Goal: Information Seeking & Learning: Learn about a topic

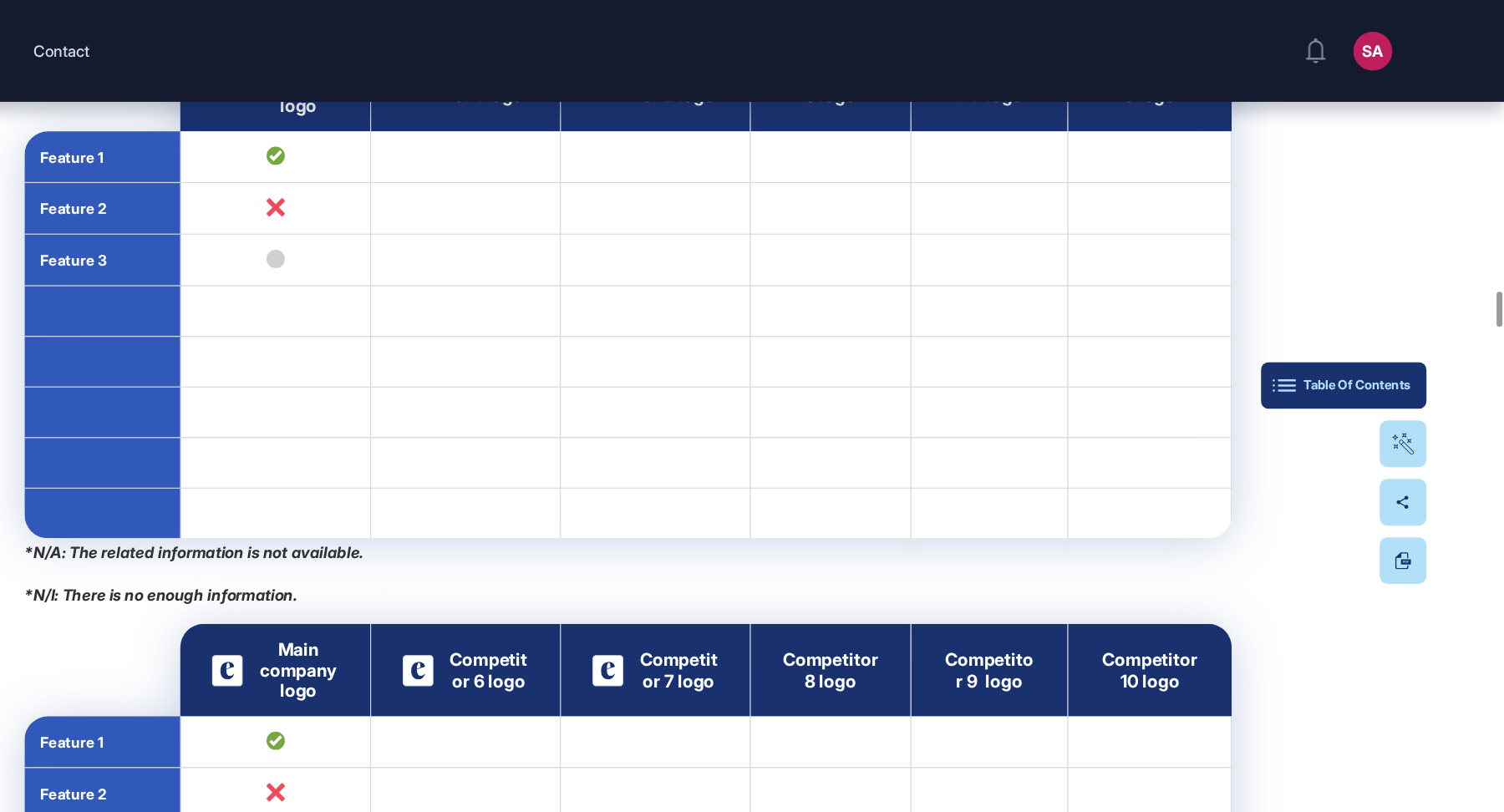
click at [1413, 321] on button "Table Of Contents" at bounding box center [1366, 331] width 142 height 40
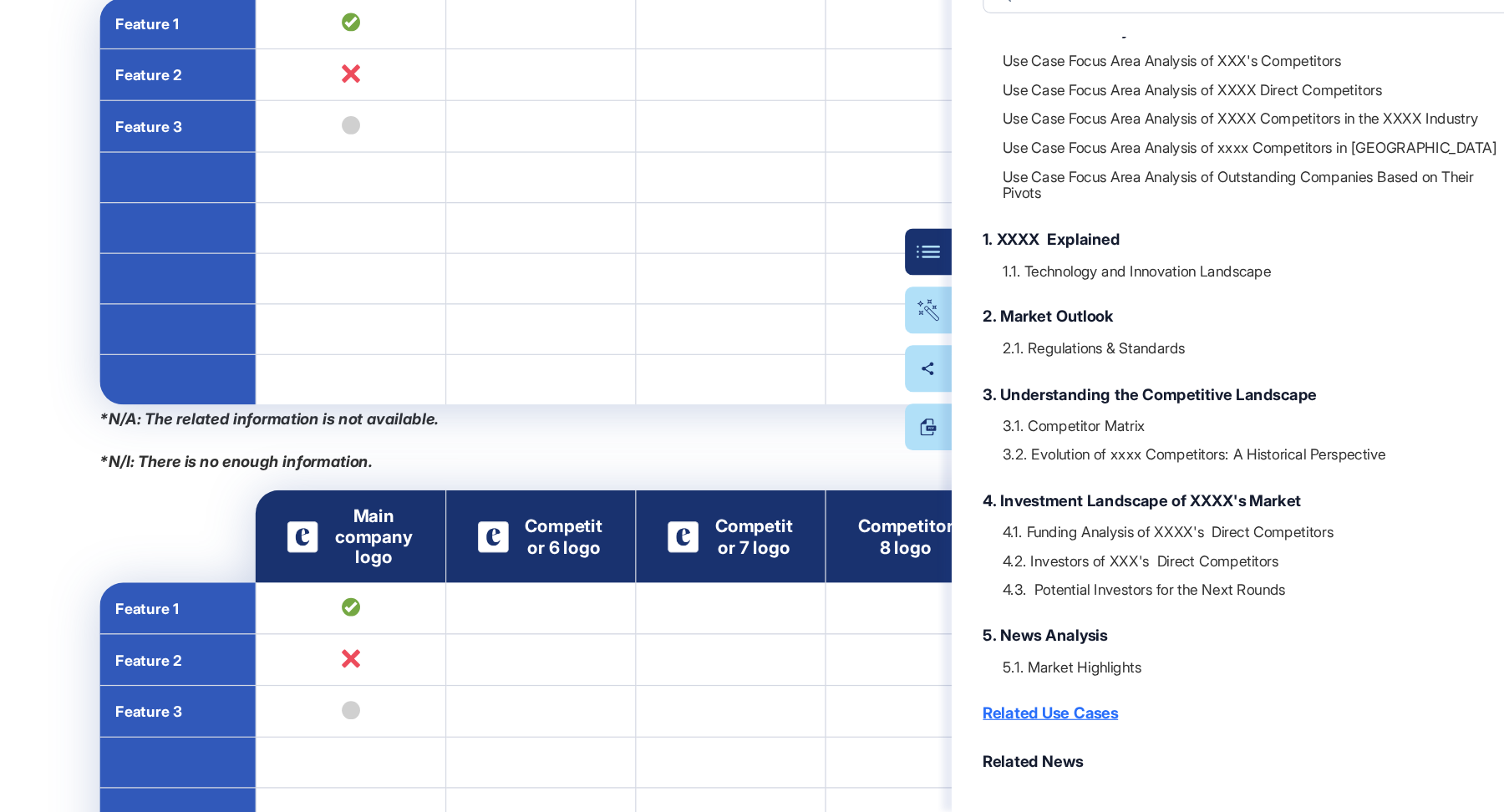
click at [1044, 729] on div "Related Use Cases" at bounding box center [1220, 726] width 456 height 20
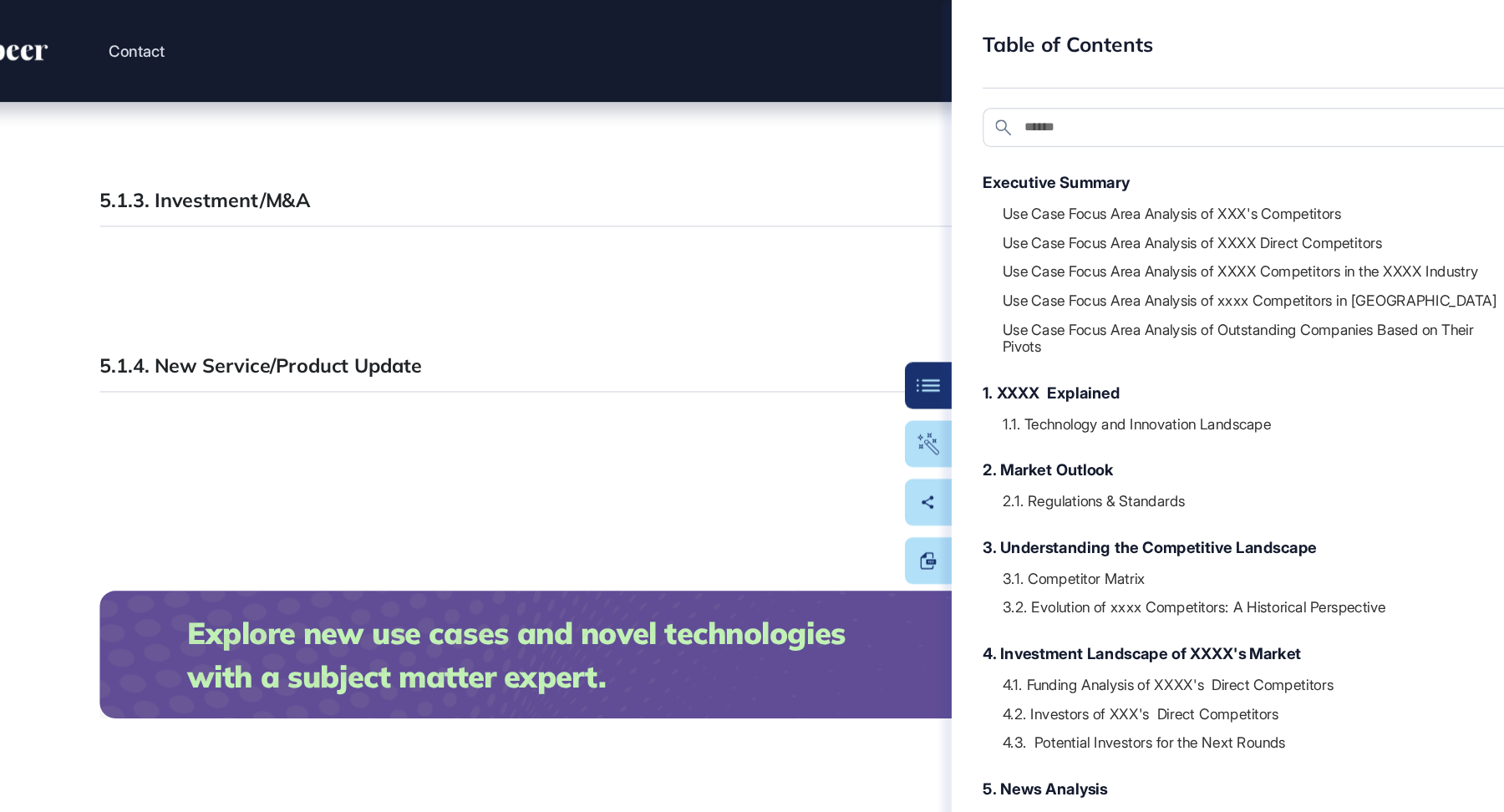
scroll to position [18765, 0]
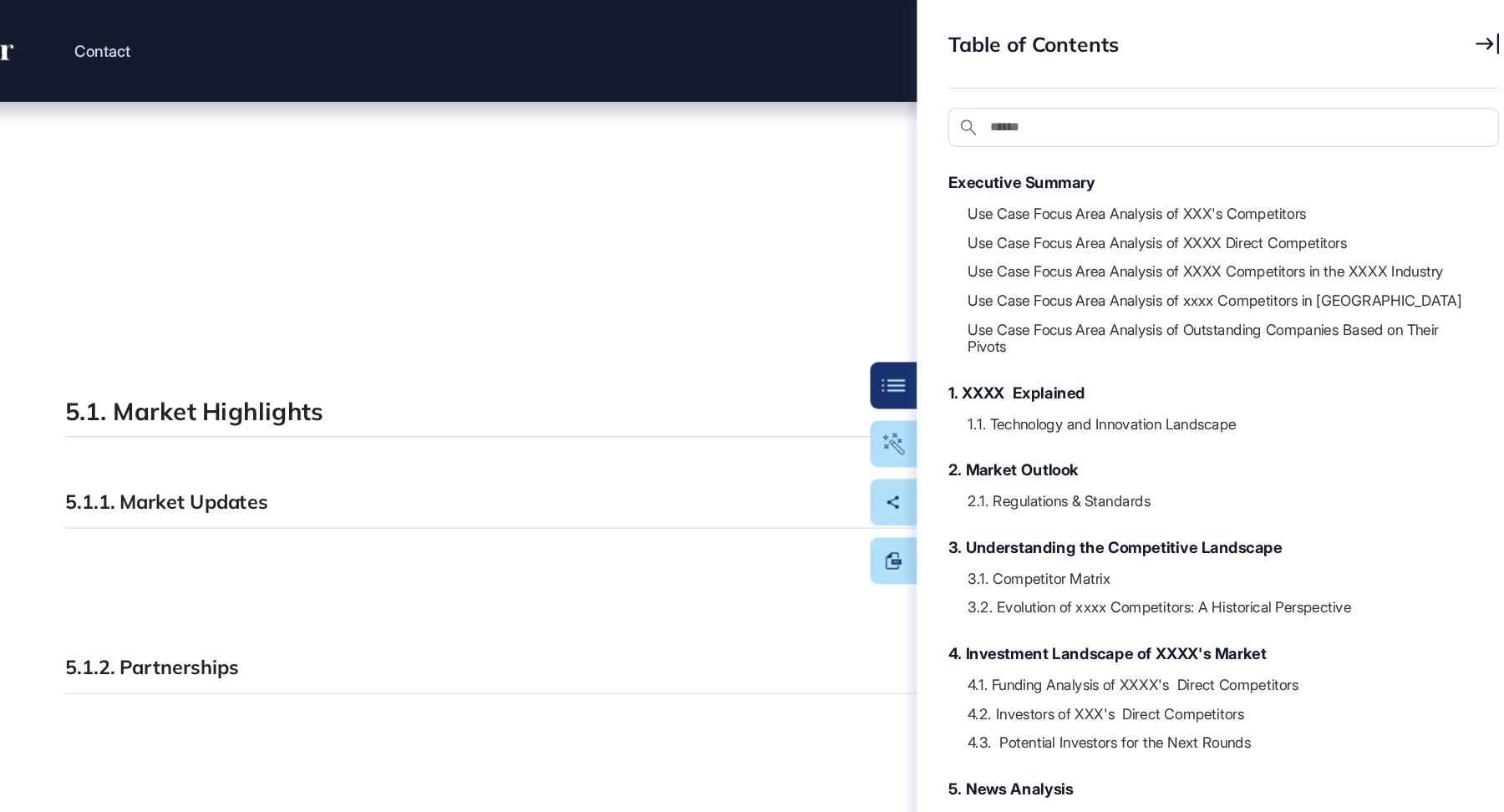
click at [1453, 38] on icon at bounding box center [1454, 38] width 20 height 17
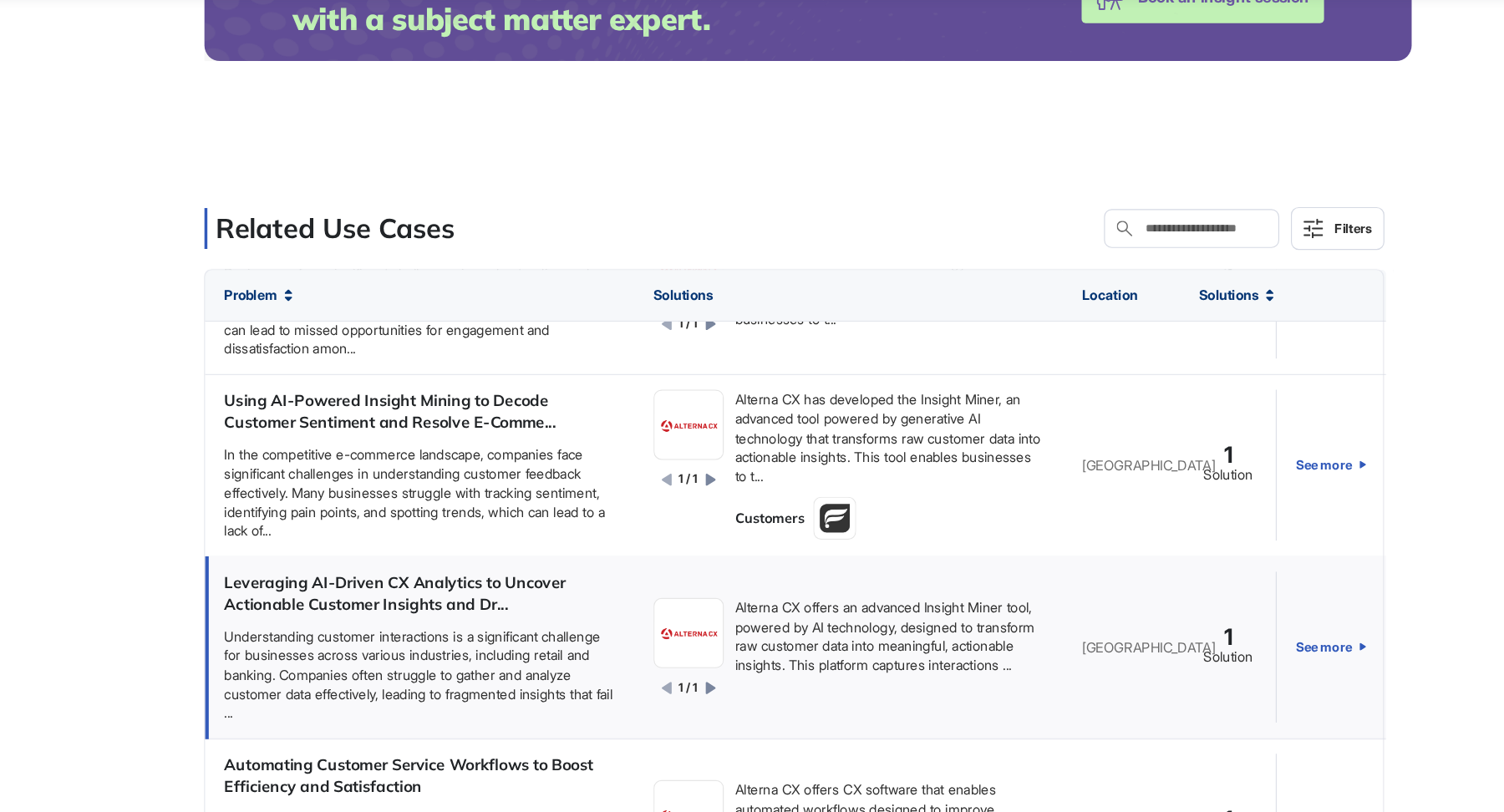
scroll to position [10767, 0]
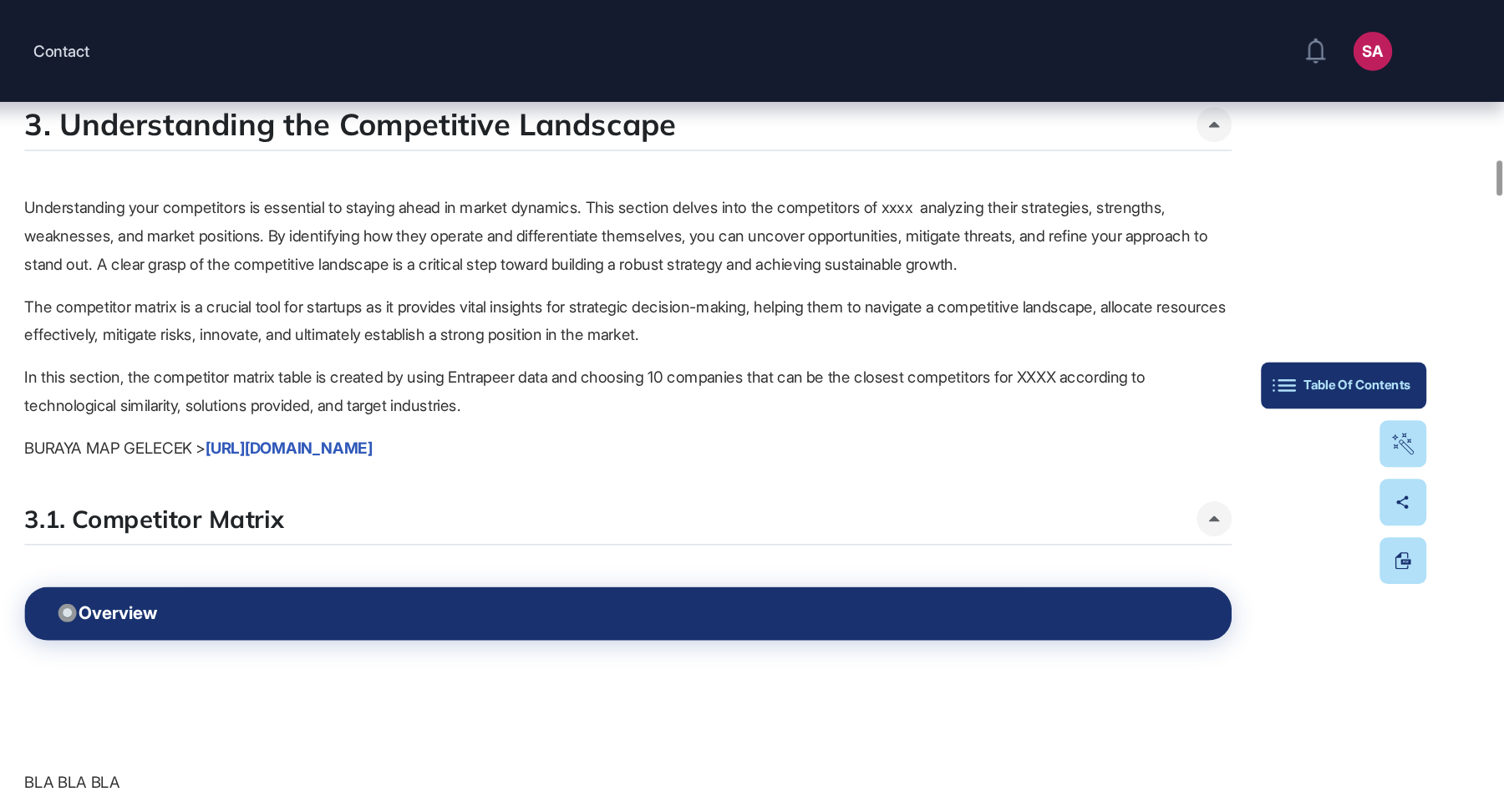
click at [1414, 324] on div "Table Of Contents" at bounding box center [1366, 330] width 115 height 13
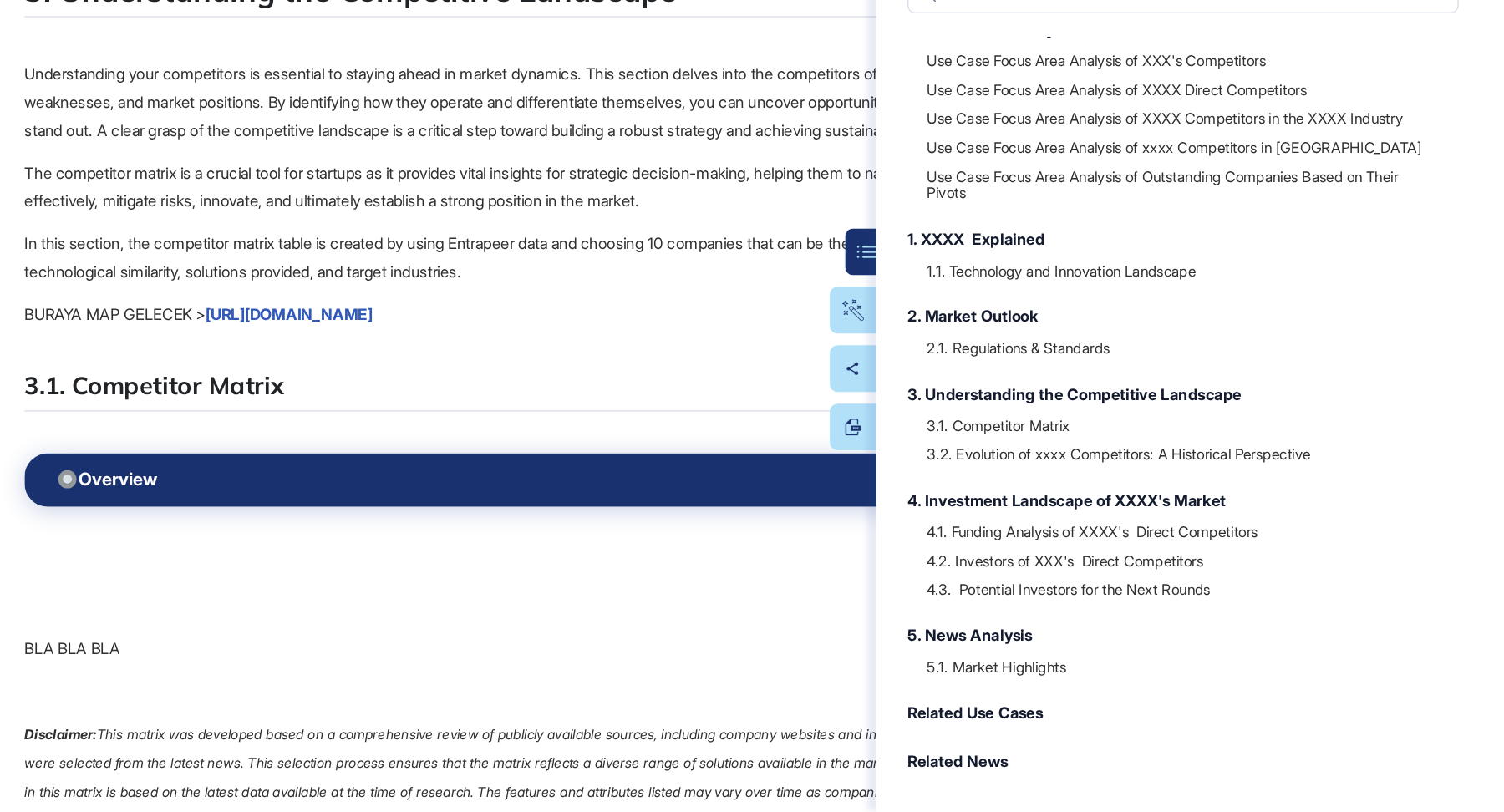
click at [1062, 740] on div at bounding box center [1220, 740] width 456 height 9
click at [1062, 727] on div "Related Use Cases" at bounding box center [1220, 726] width 456 height 20
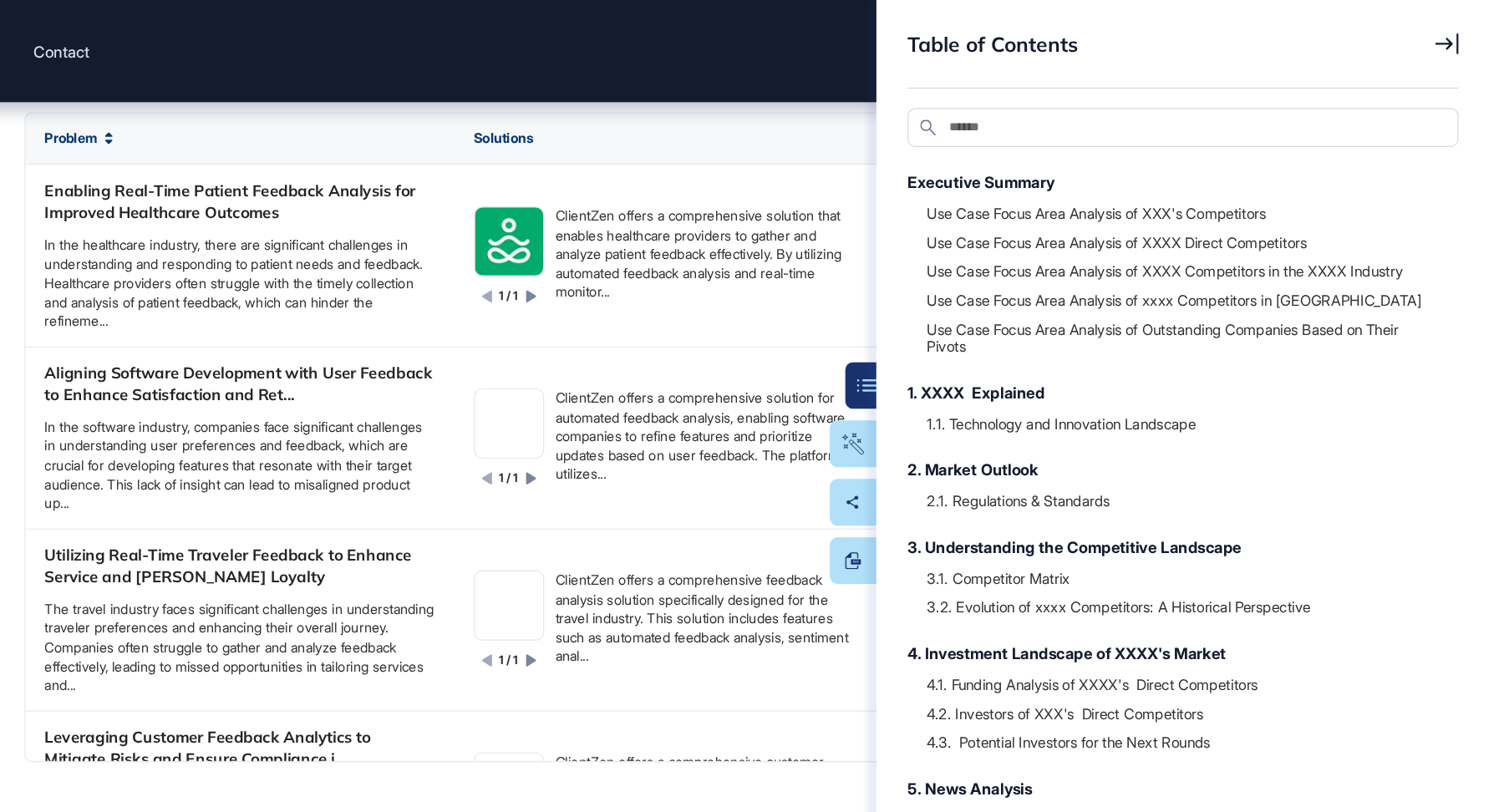
click at [1461, 38] on icon at bounding box center [1454, 38] width 20 height 18
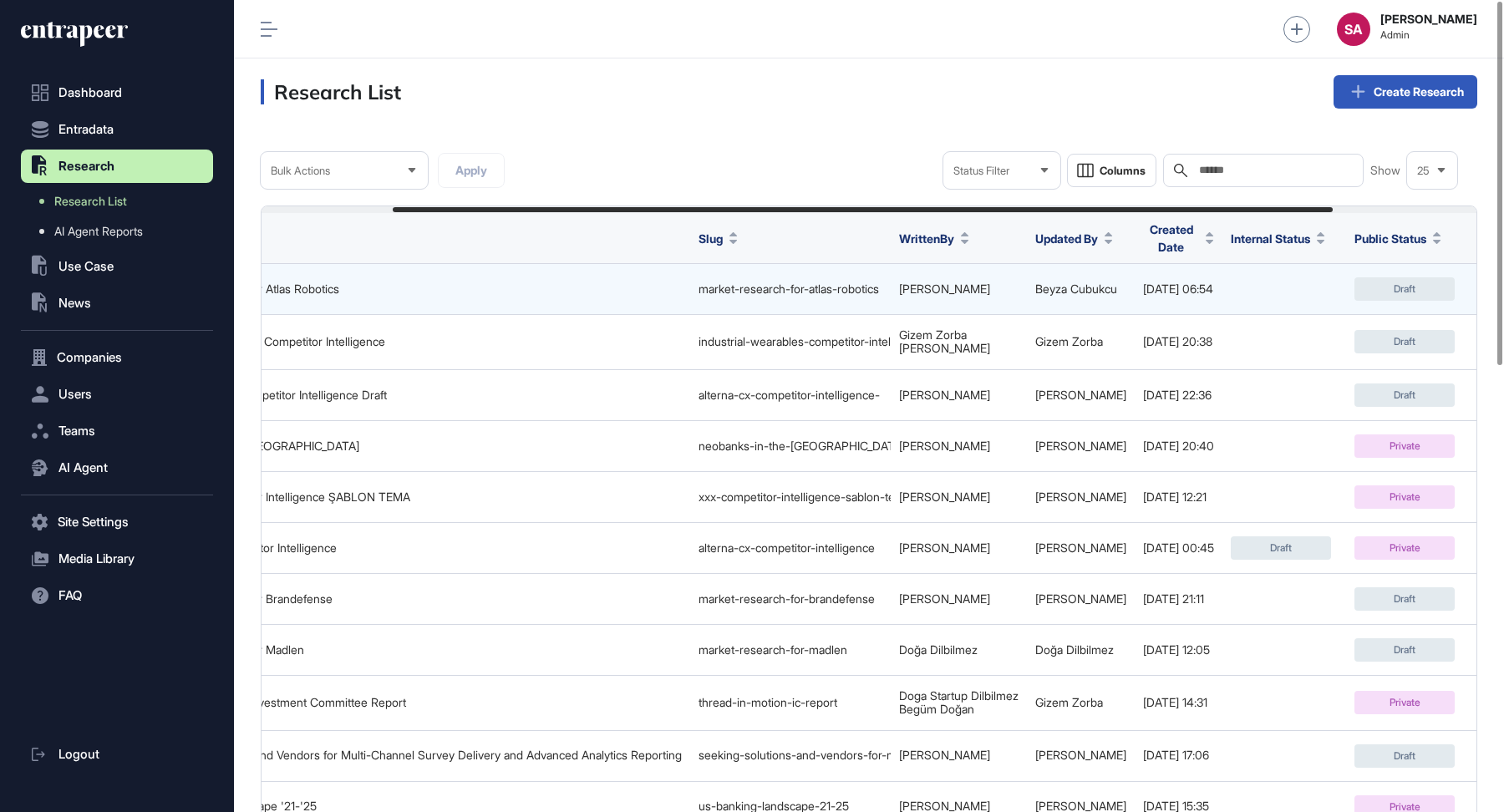
scroll to position [0, 322]
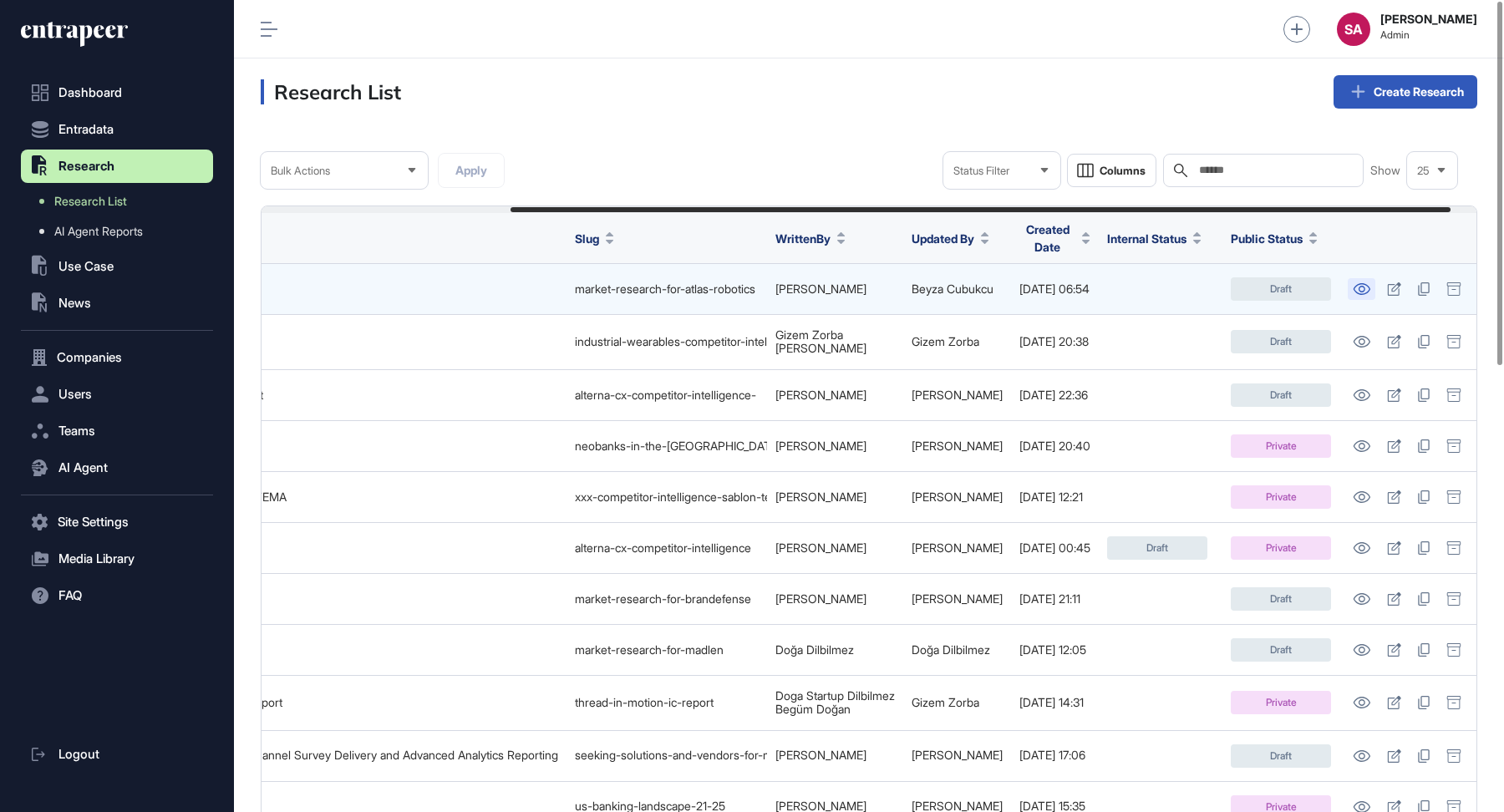
click at [1370, 285] on icon at bounding box center [1362, 288] width 17 height 11
click at [1370, 284] on icon at bounding box center [1362, 288] width 17 height 11
click at [1370, 286] on icon at bounding box center [1362, 288] width 17 height 11
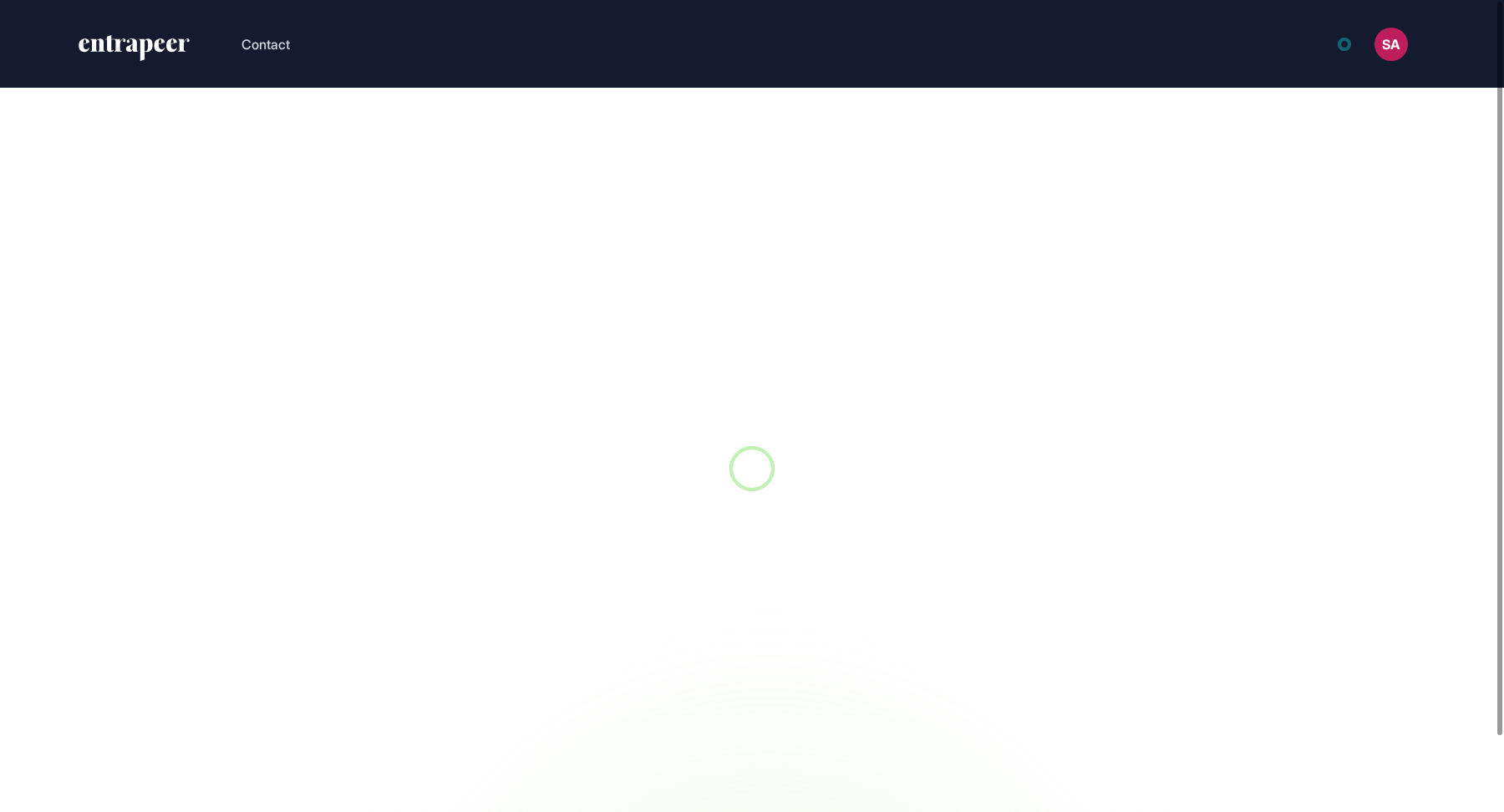
scroll to position [1, 1]
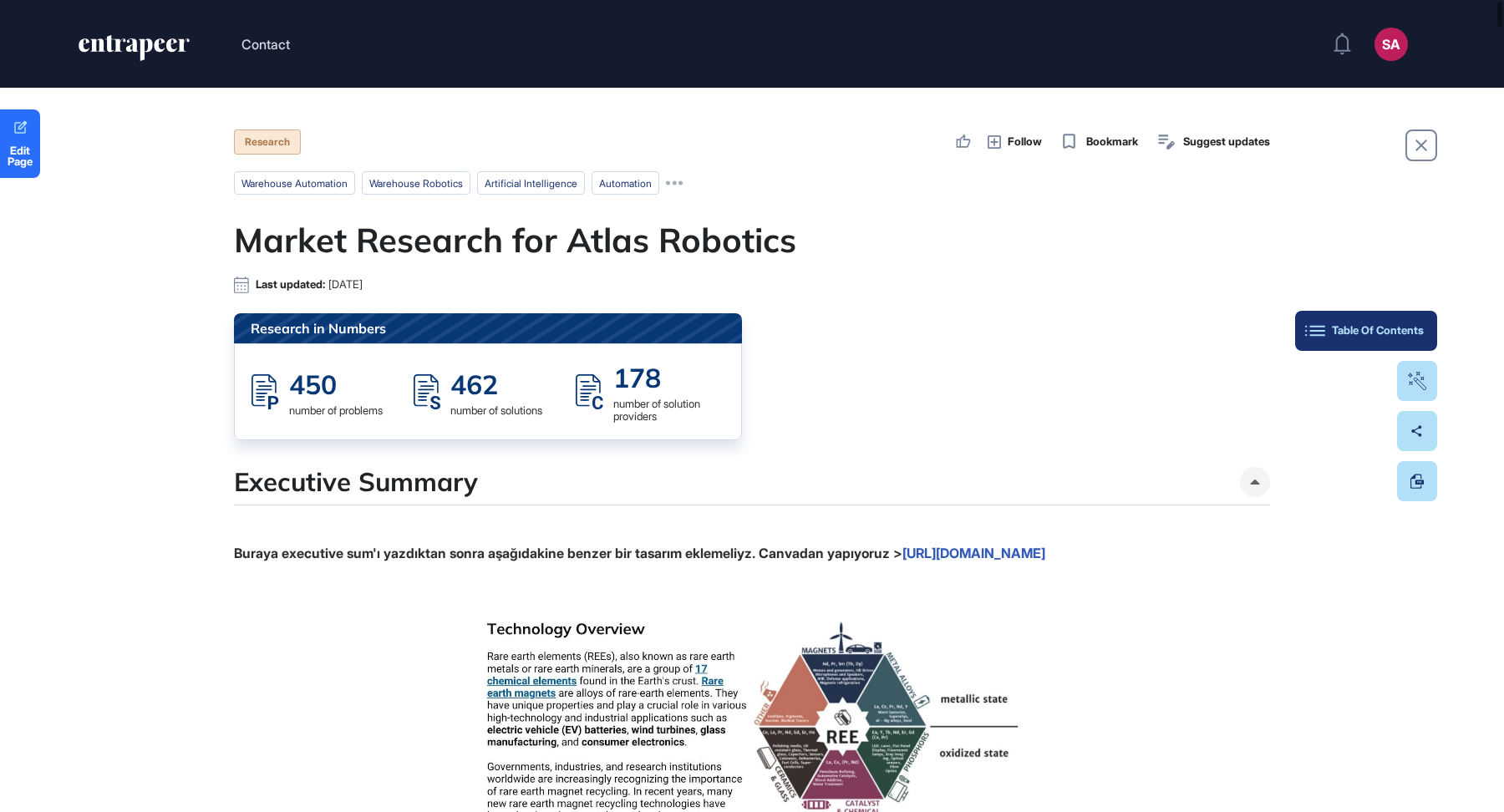
click at [1410, 327] on div "Table Of Contents" at bounding box center [1366, 330] width 115 height 13
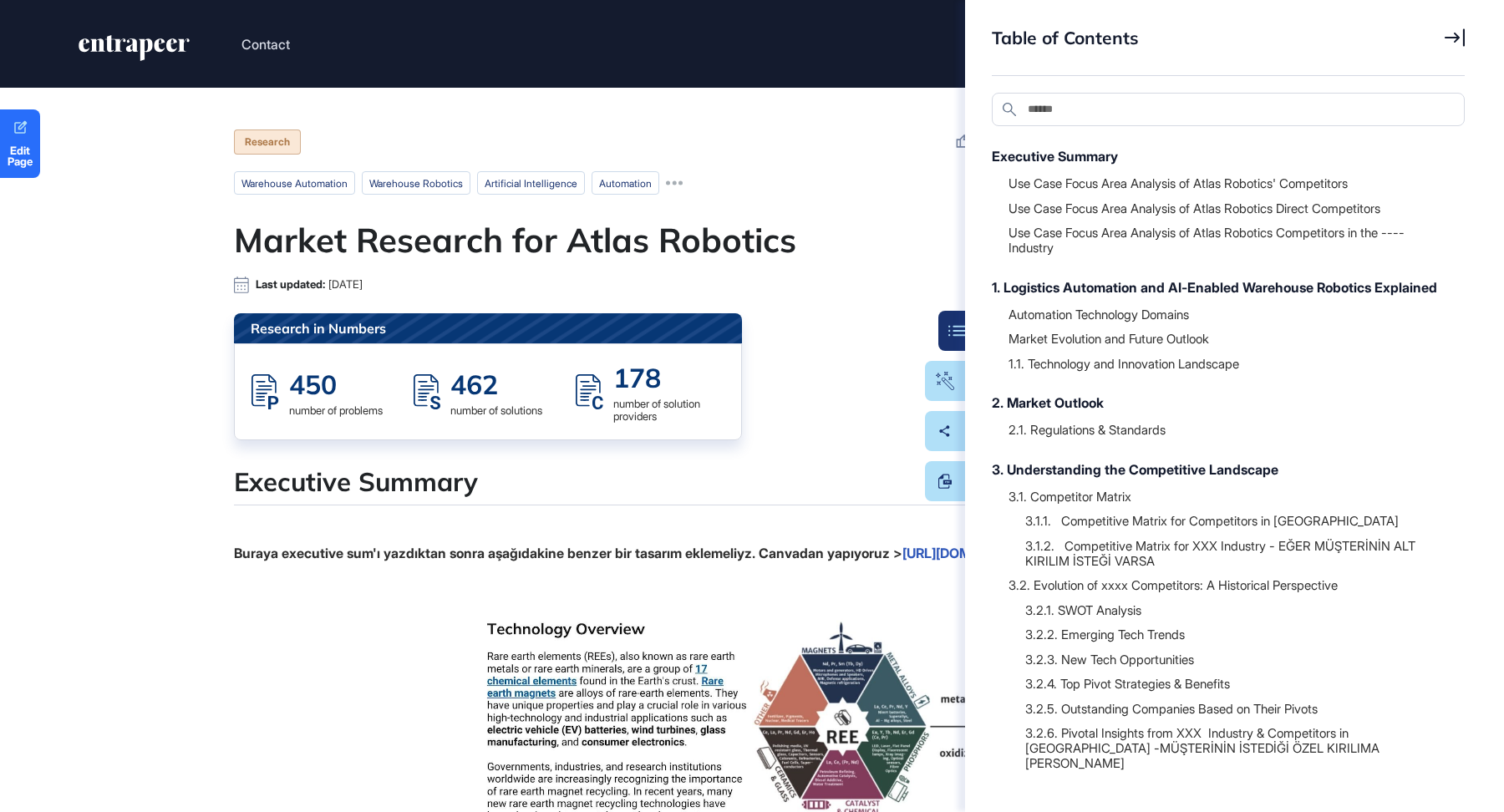
scroll to position [320, 0]
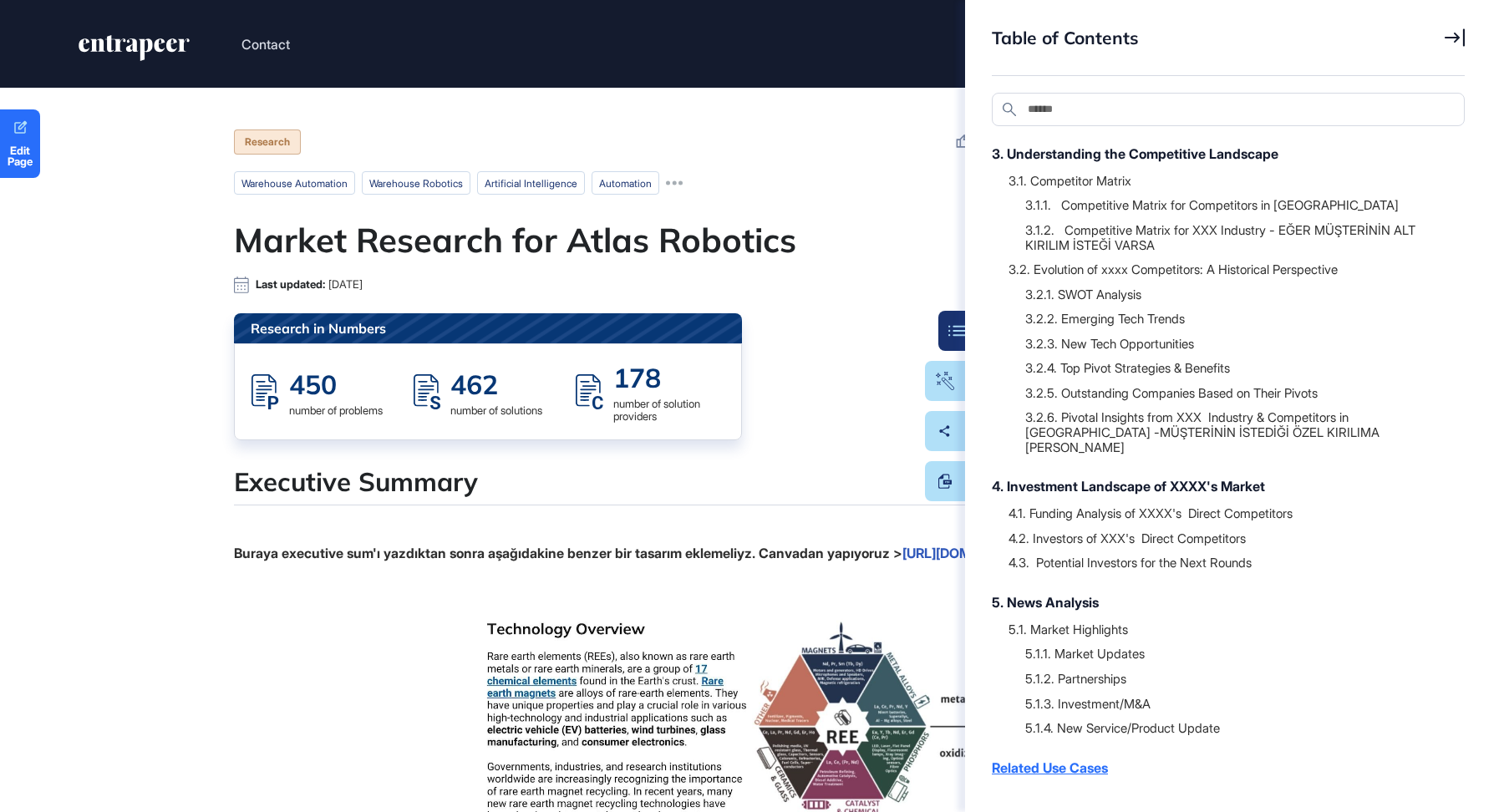
click at [1098, 768] on div "Related Use Cases" at bounding box center [1220, 767] width 456 height 20
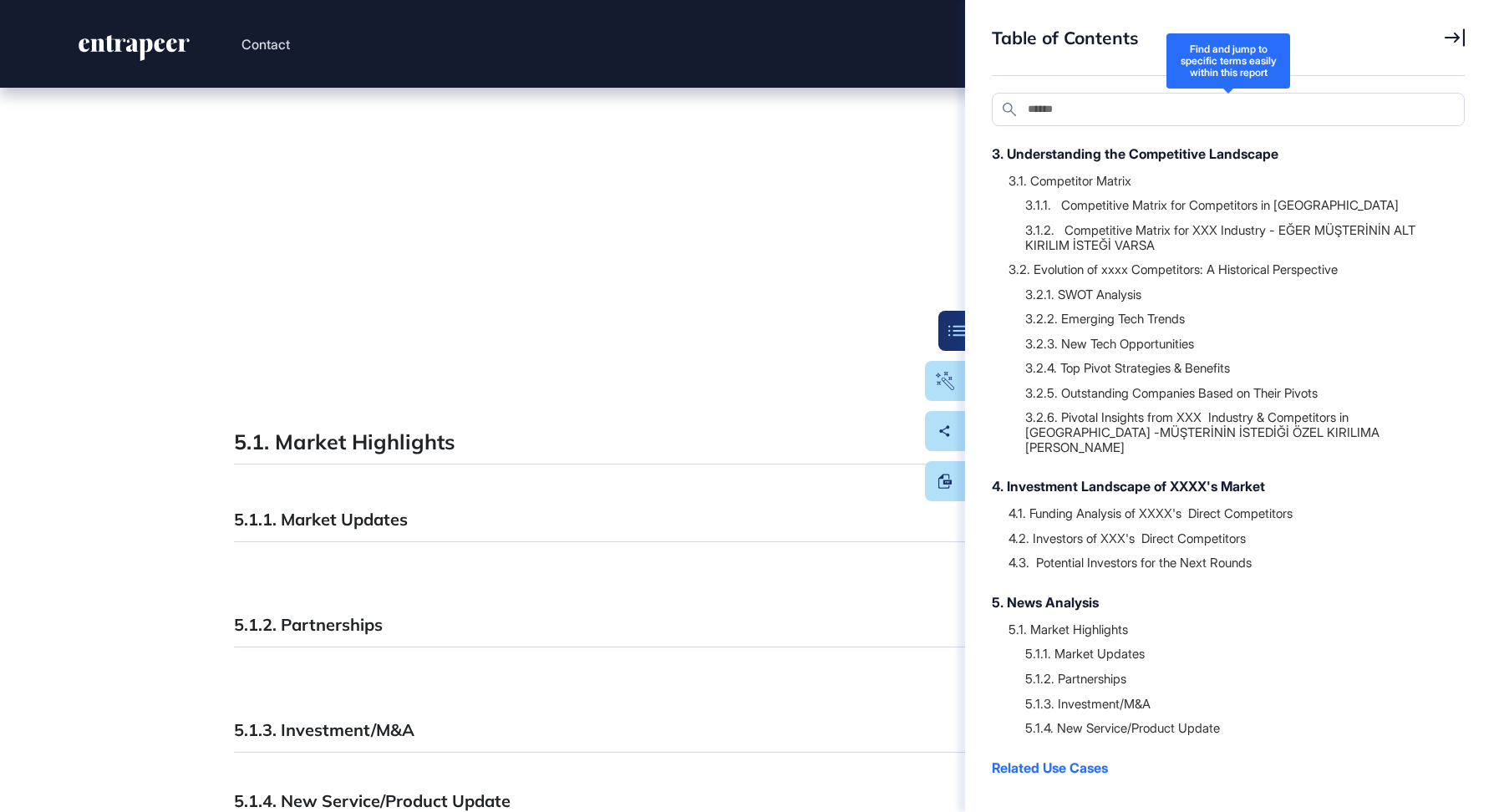
scroll to position [26538, 0]
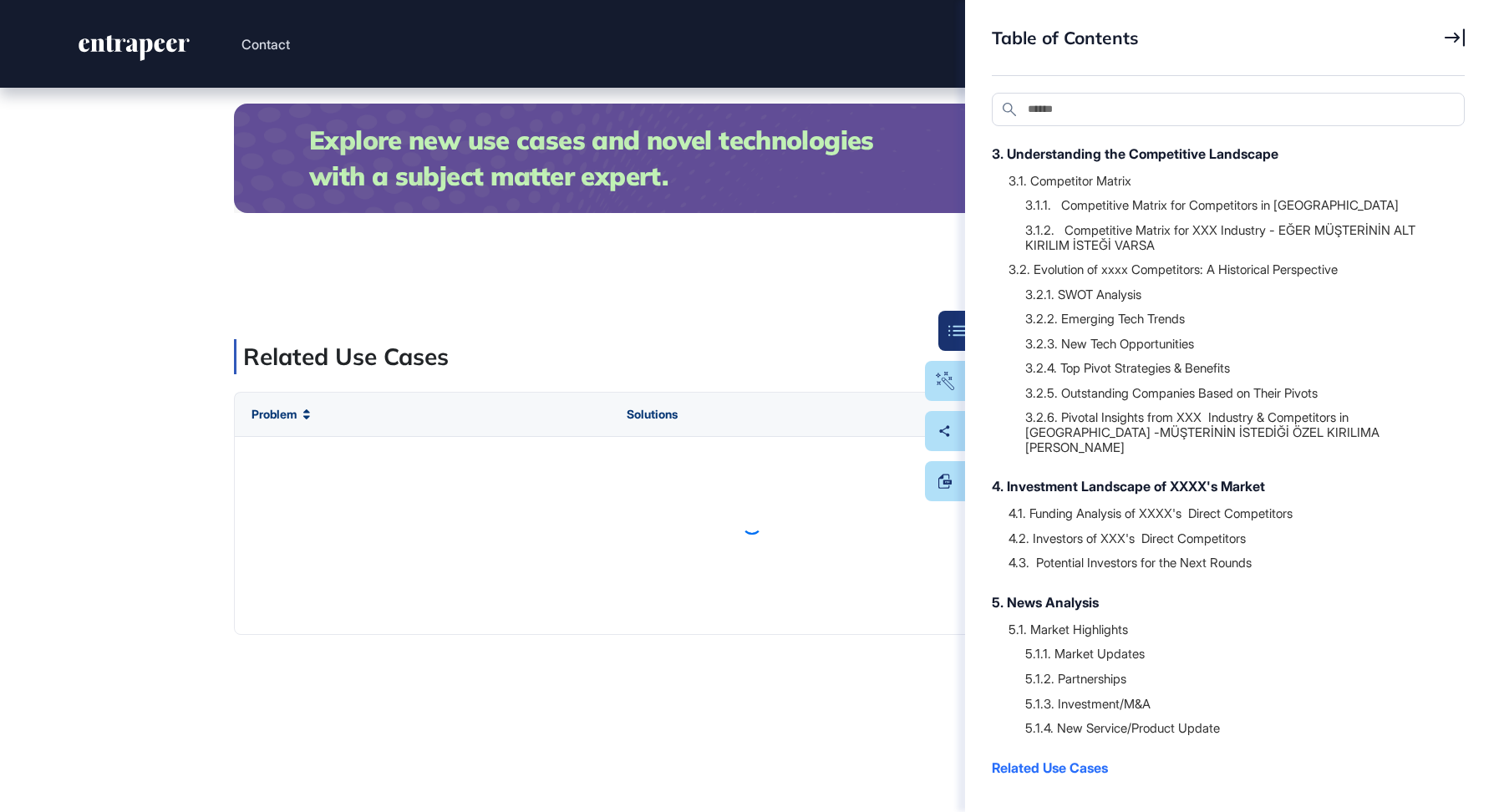
click at [1458, 39] on icon at bounding box center [1454, 38] width 20 height 18
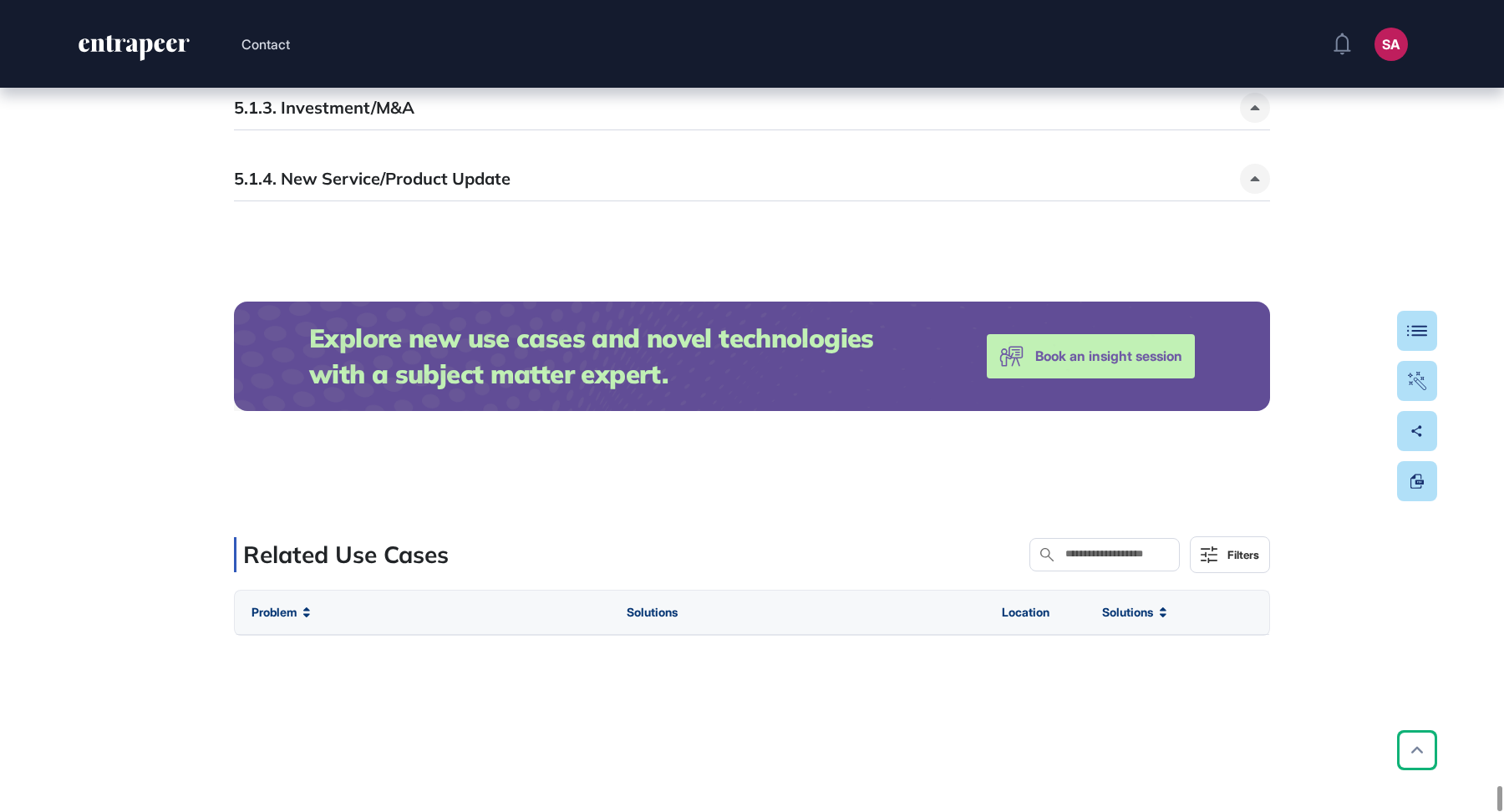
scroll to position [26349, 0]
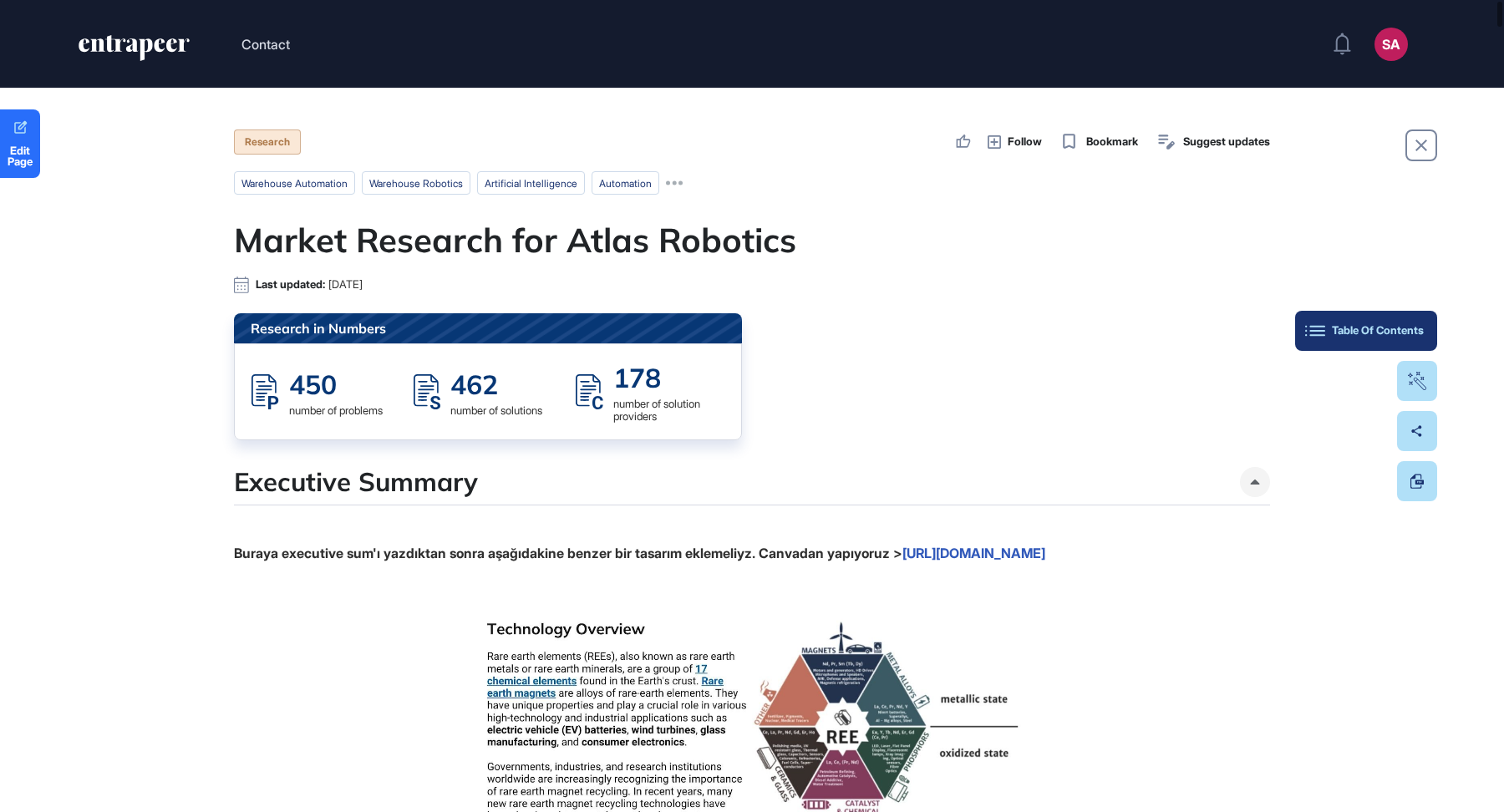
click at [1403, 326] on div "Table Of Contents" at bounding box center [1366, 330] width 115 height 13
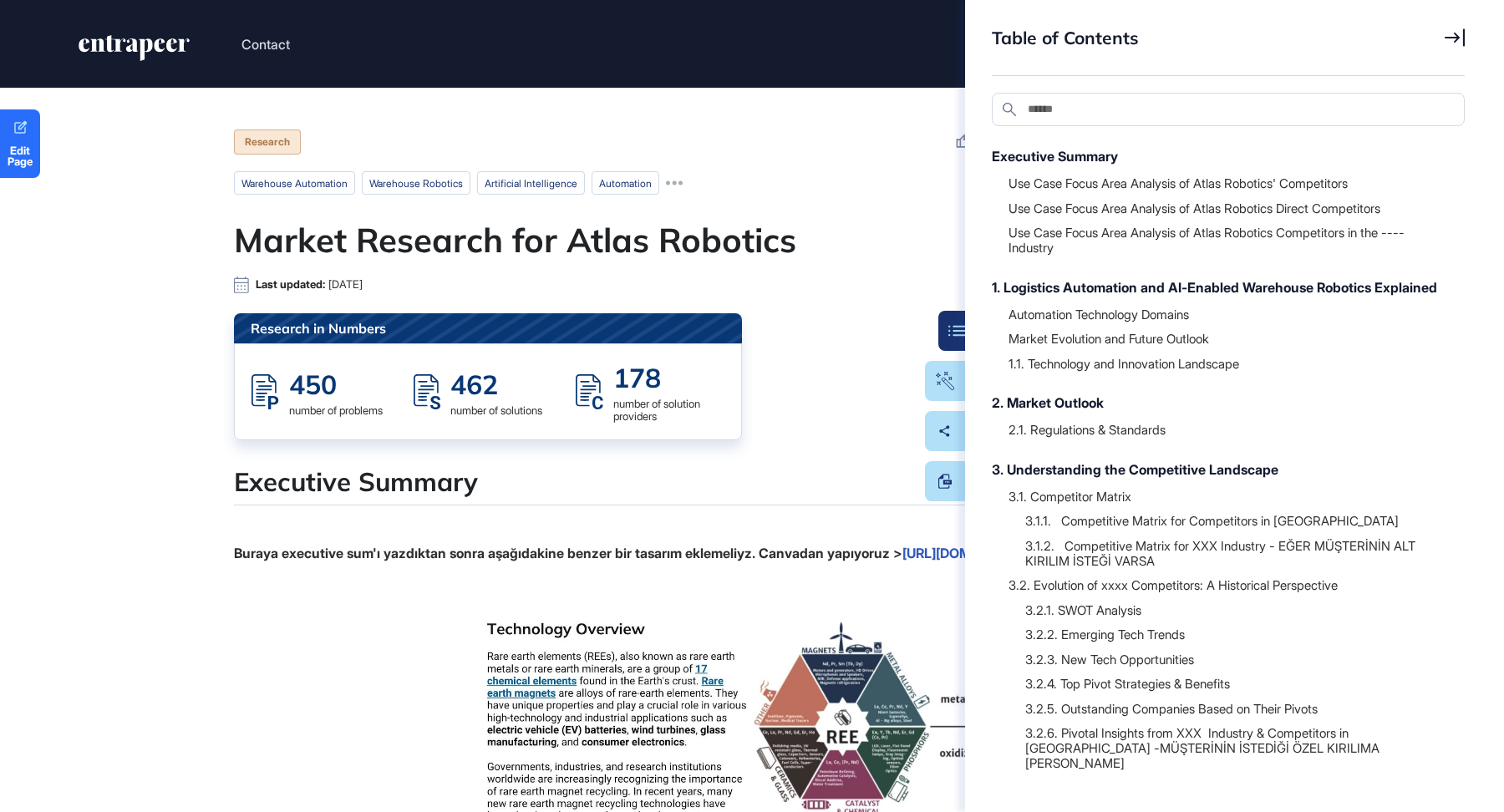
scroll to position [361, 0]
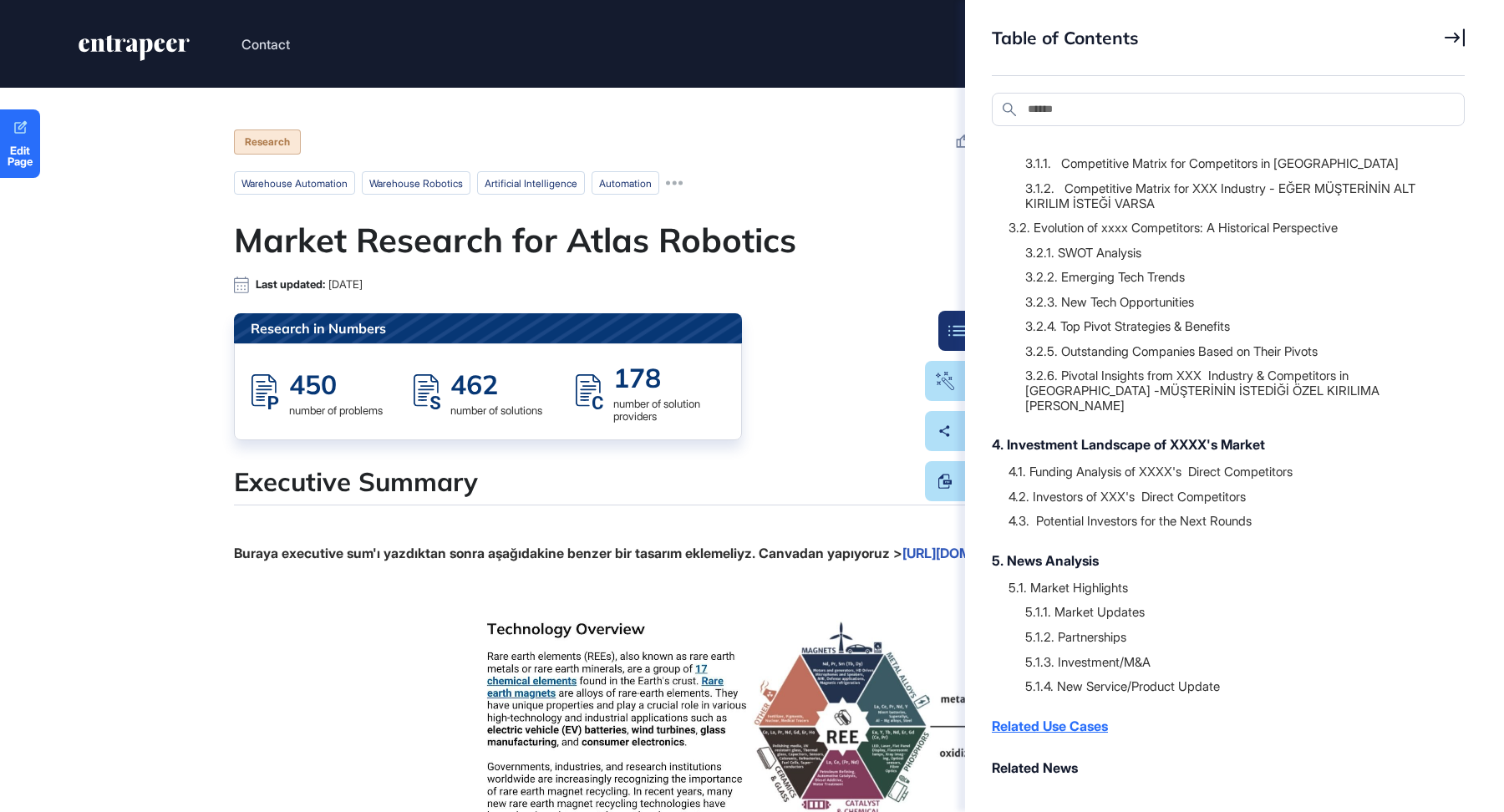
click at [1073, 726] on div "Related Use Cases" at bounding box center [1220, 726] width 456 height 20
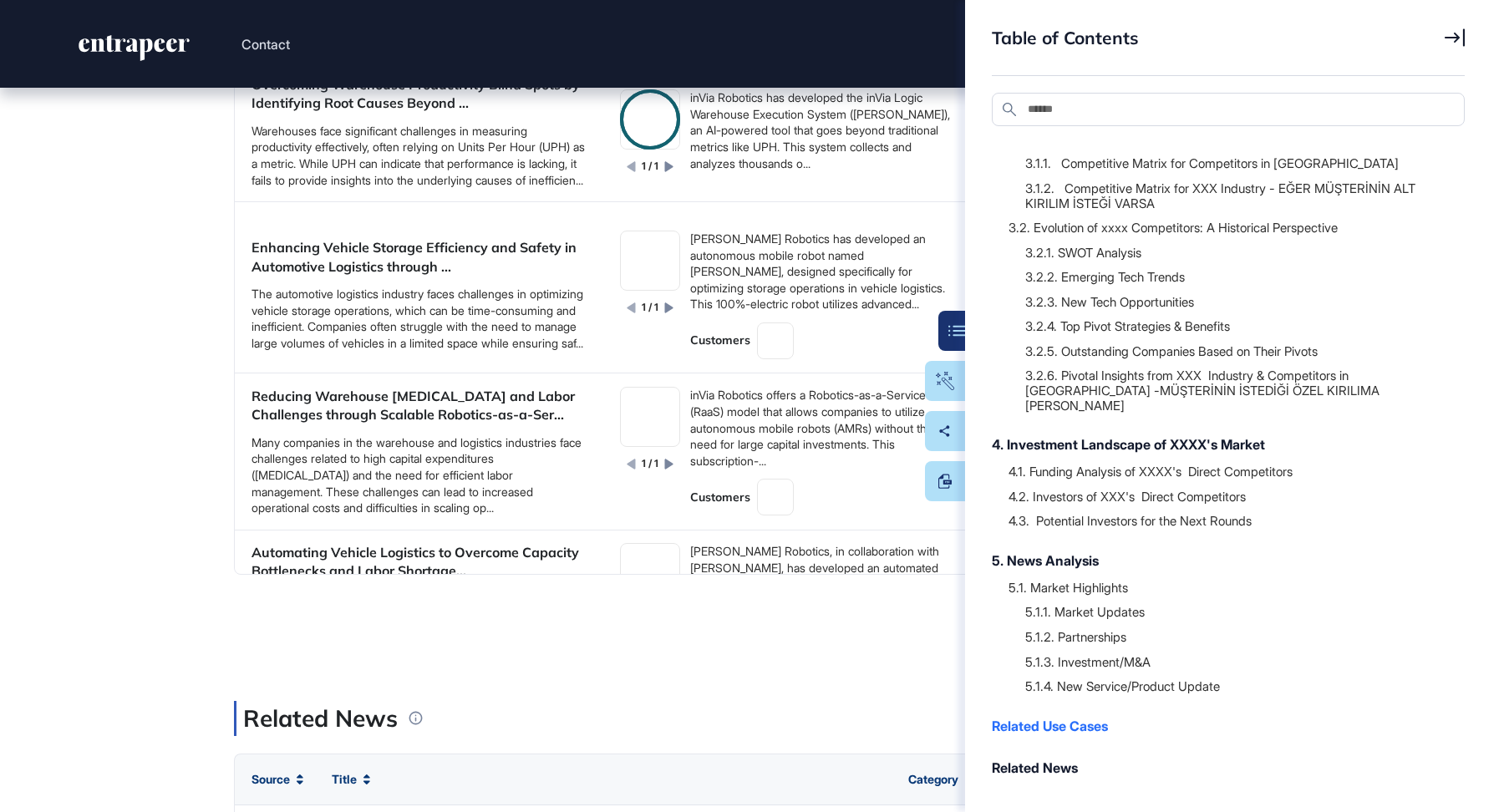
scroll to position [26970, 0]
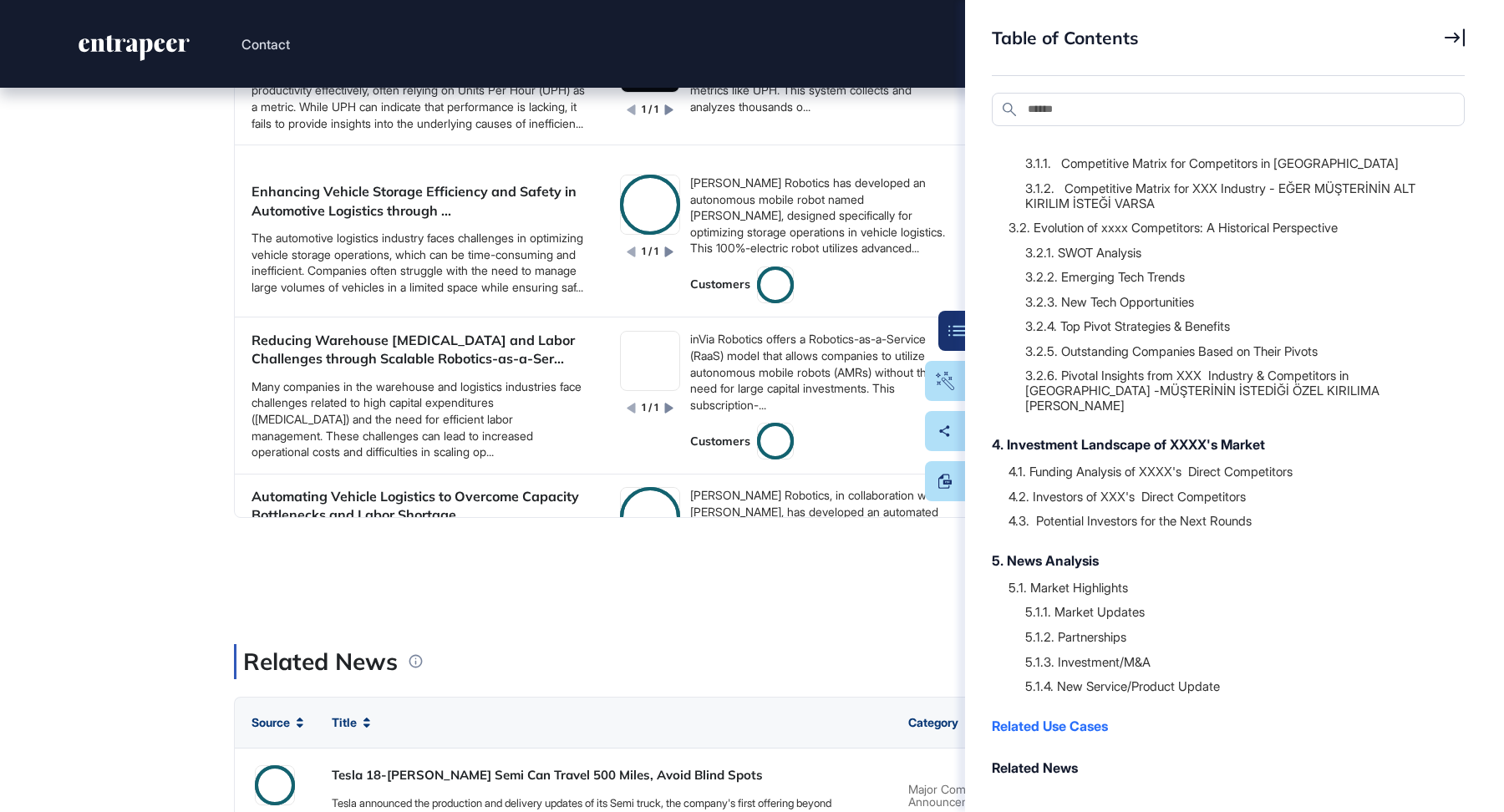
click at [1457, 41] on icon at bounding box center [1454, 38] width 20 height 18
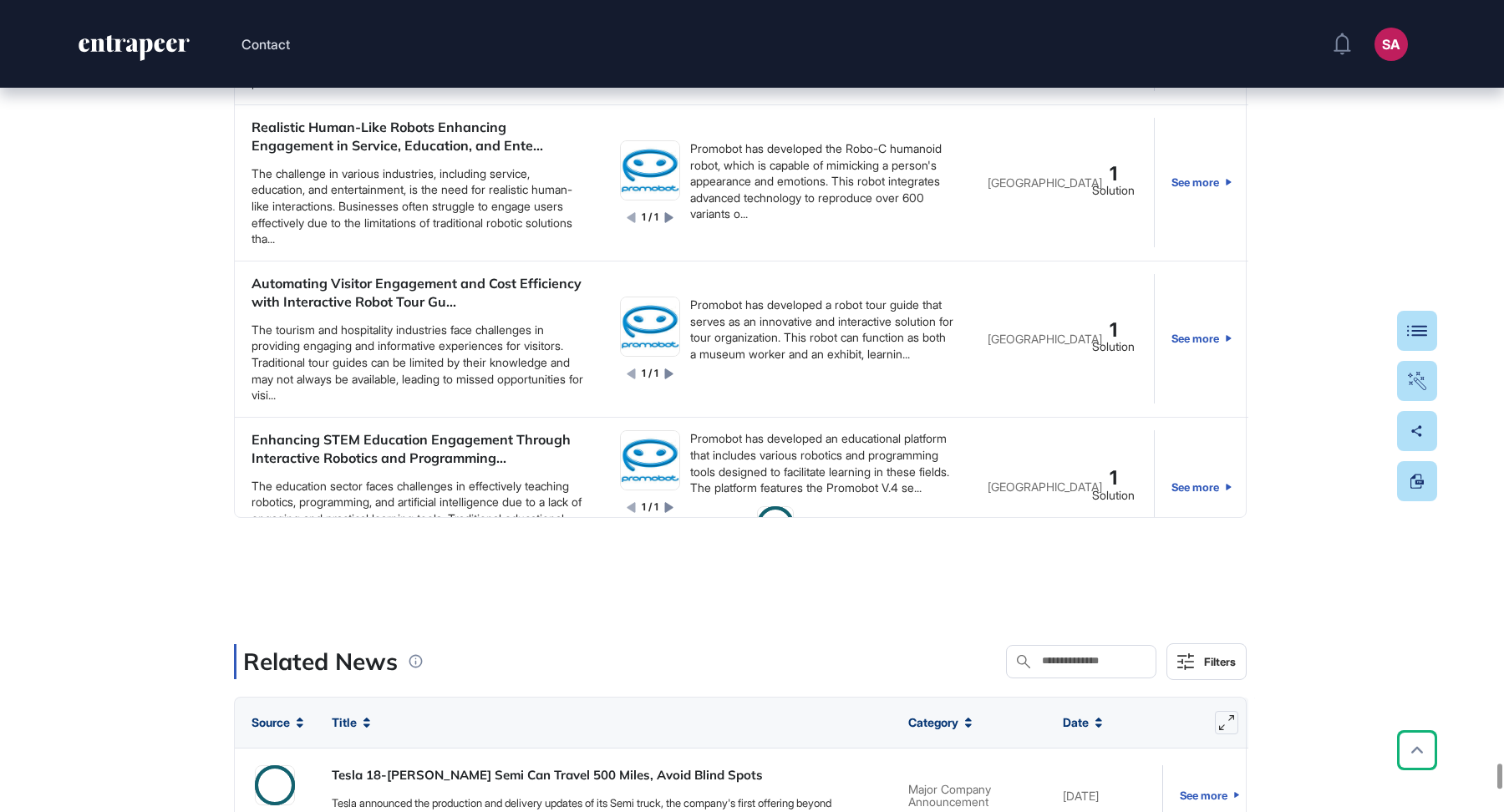
scroll to position [2457, 0]
